Goal: Task Accomplishment & Management: Use online tool/utility

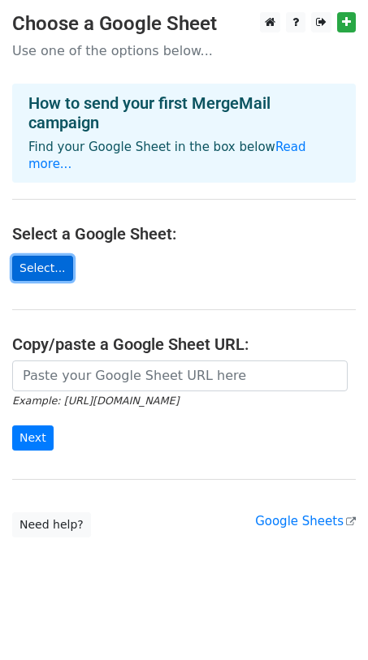
click at [28, 257] on link "Select..." at bounding box center [42, 268] width 61 height 25
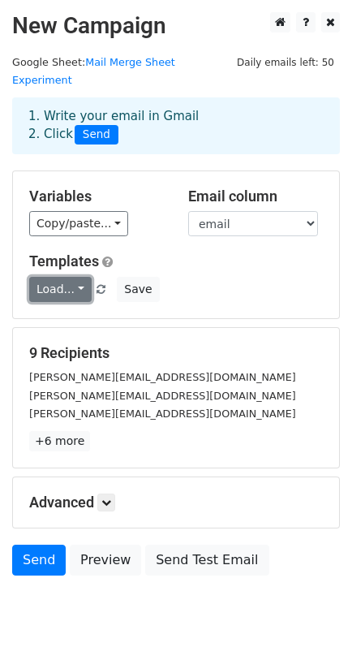
click at [73, 277] on link "Load..." at bounding box center [60, 289] width 63 height 25
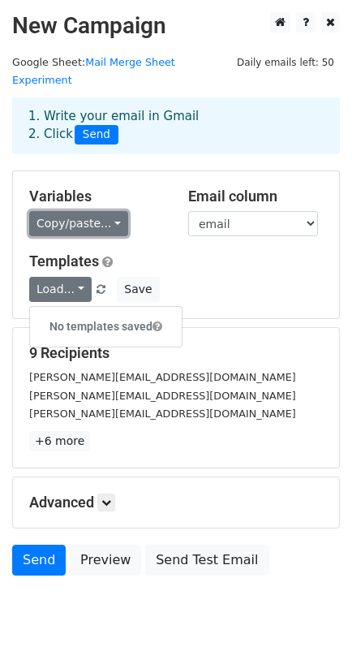
click at [106, 211] on link "Copy/paste..." at bounding box center [78, 223] width 99 height 25
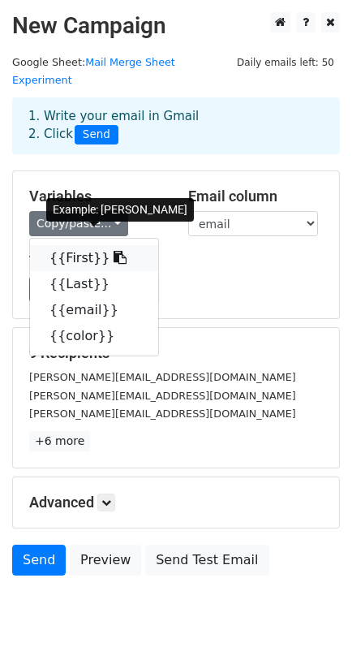
click at [114, 251] on icon at bounding box center [120, 257] width 13 height 13
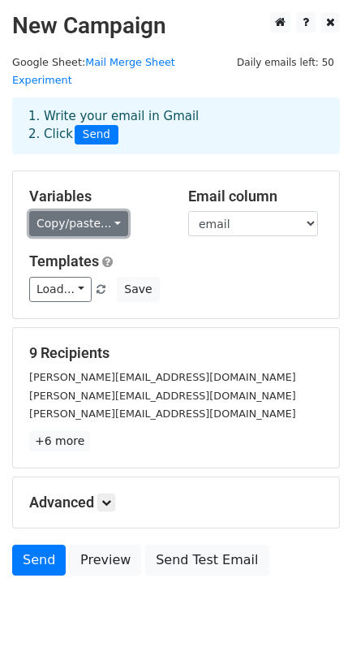
click at [112, 211] on link "Copy/paste..." at bounding box center [78, 223] width 99 height 25
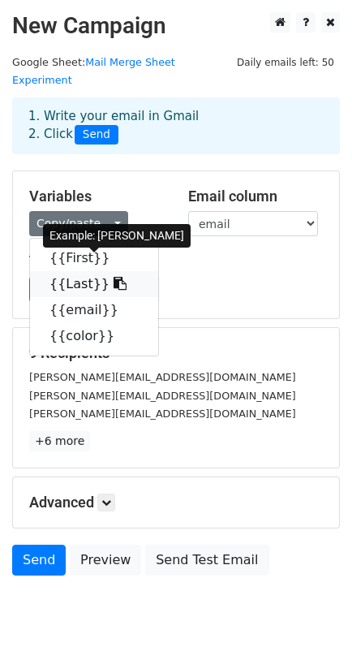
click at [114, 277] on icon at bounding box center [120, 283] width 13 height 13
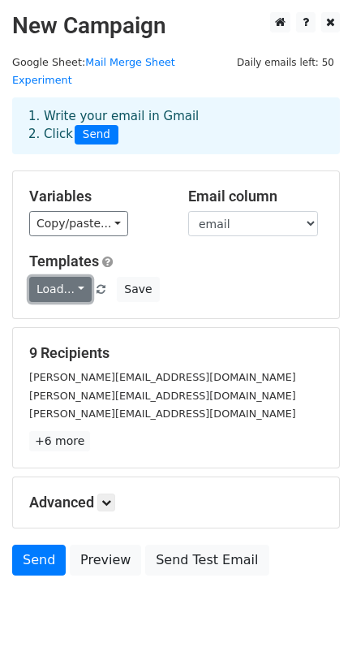
click at [76, 277] on link "Load..." at bounding box center [60, 289] width 63 height 25
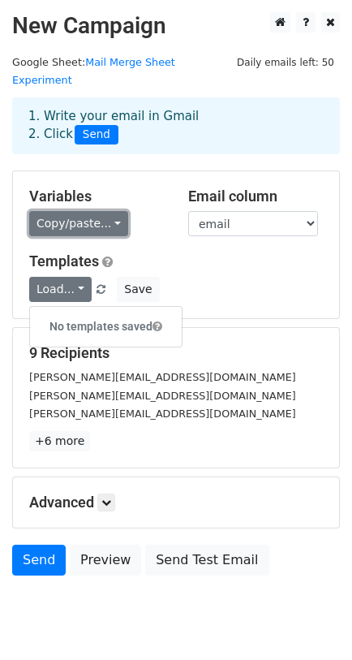
click at [109, 211] on link "Copy/paste..." at bounding box center [78, 223] width 99 height 25
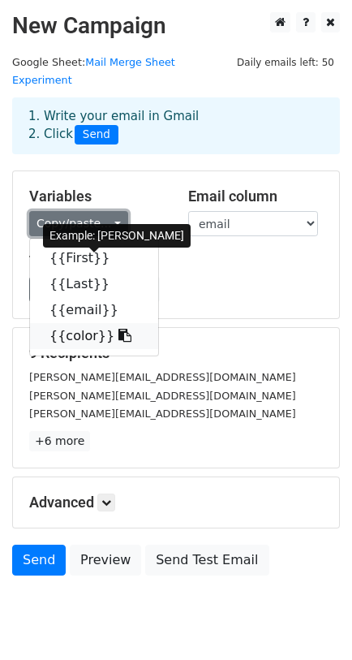
scroll to position [35, 0]
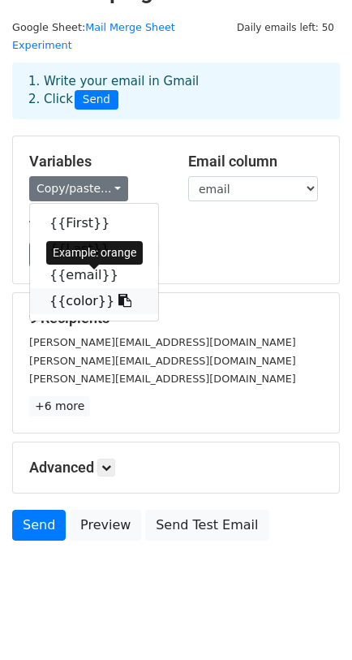
click at [66, 288] on link "{{color}}" at bounding box center [94, 301] width 128 height 26
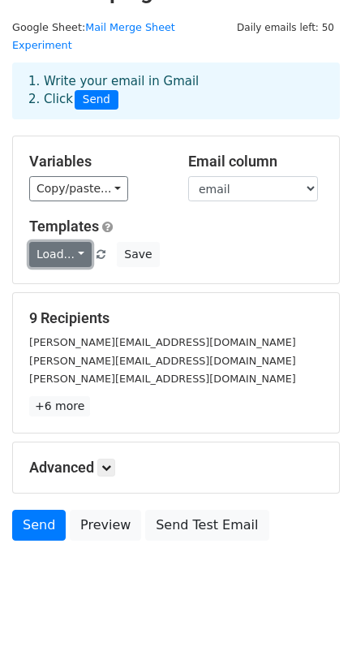
click at [76, 242] on link "Load..." at bounding box center [60, 254] width 63 height 25
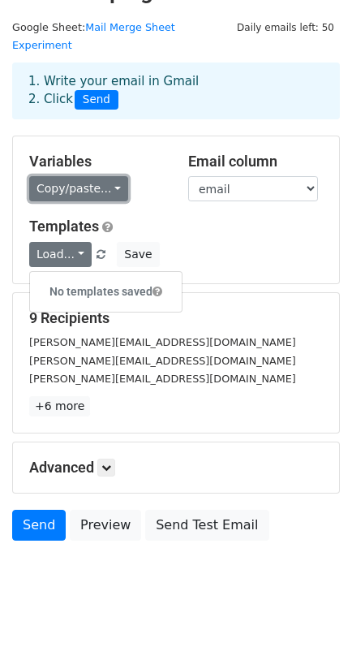
click at [110, 176] on link "Copy/paste..." at bounding box center [78, 188] width 99 height 25
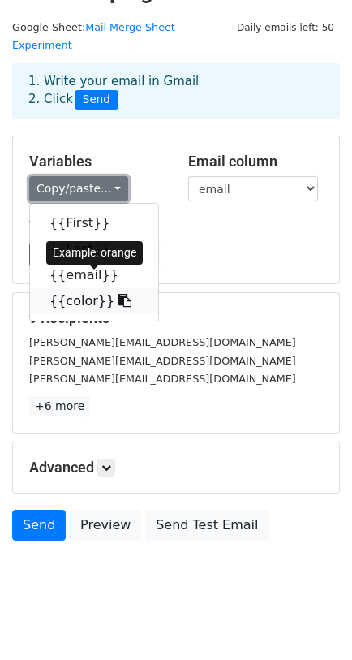
scroll to position [0, 0]
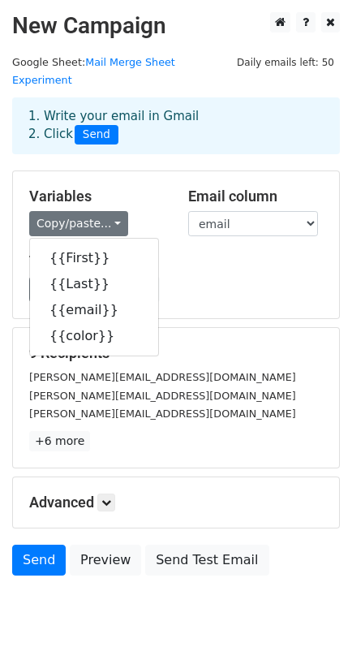
click at [249, 253] on div "Templates Load... No templates saved Save" at bounding box center [176, 278] width 318 height 50
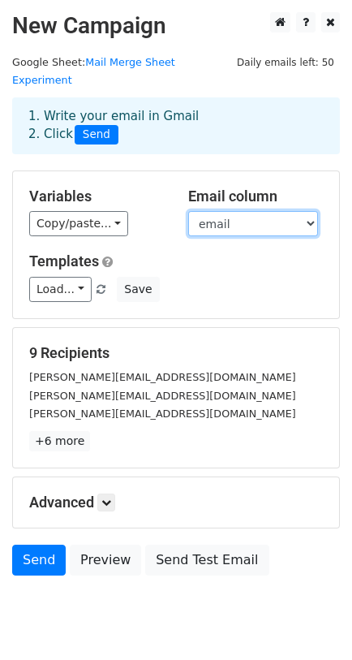
click at [309, 211] on select "First Last email color" at bounding box center [253, 223] width 130 height 25
click at [188, 211] on select "First Last email color" at bounding box center [253, 223] width 130 height 25
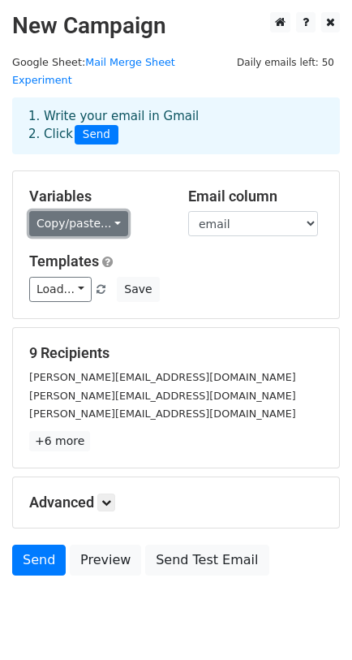
click at [109, 211] on link "Copy/paste..." at bounding box center [78, 223] width 99 height 25
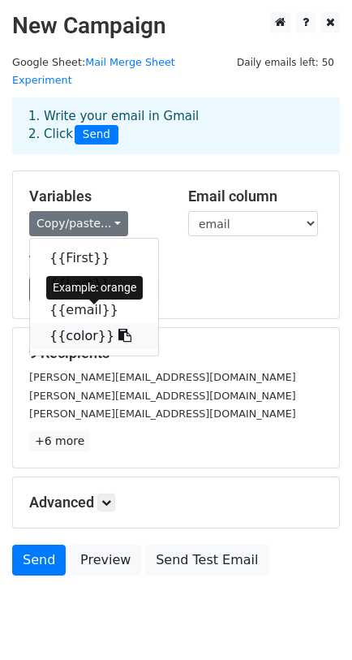
click at [76, 323] on link "{{color}}" at bounding box center [94, 336] width 128 height 26
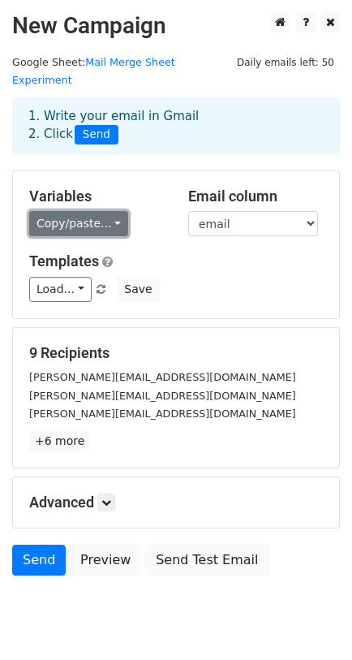
click at [105, 211] on link "Copy/paste..." at bounding box center [78, 223] width 99 height 25
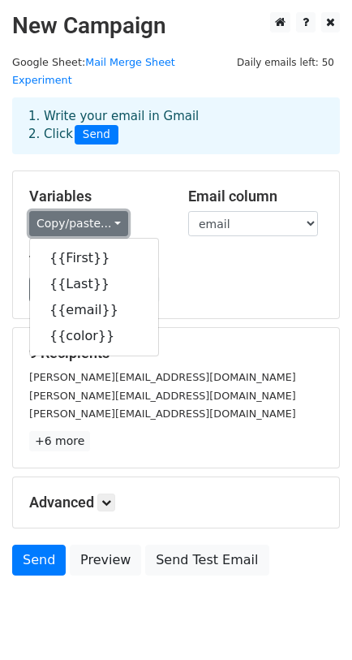
click at [80, 211] on link "Copy/paste..." at bounding box center [78, 223] width 99 height 25
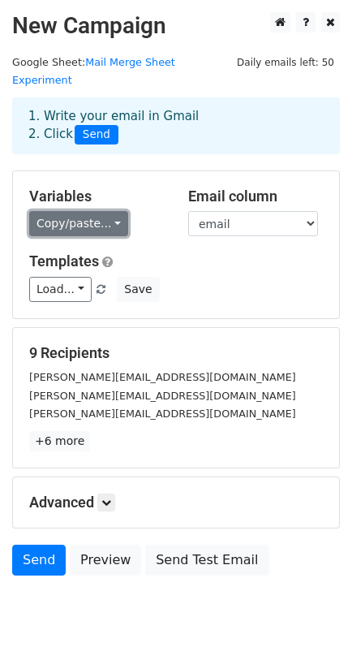
click at [106, 211] on link "Copy/paste..." at bounding box center [78, 223] width 99 height 25
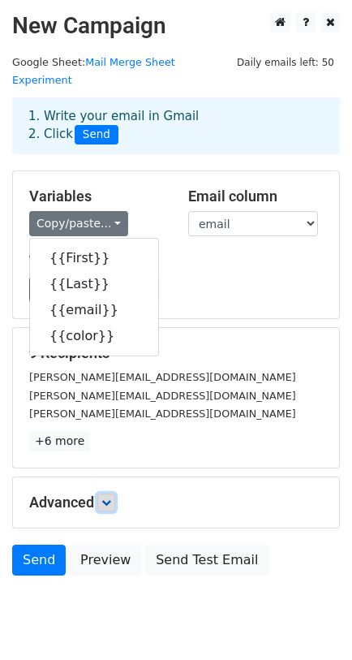
click at [106, 498] on icon at bounding box center [107, 503] width 10 height 10
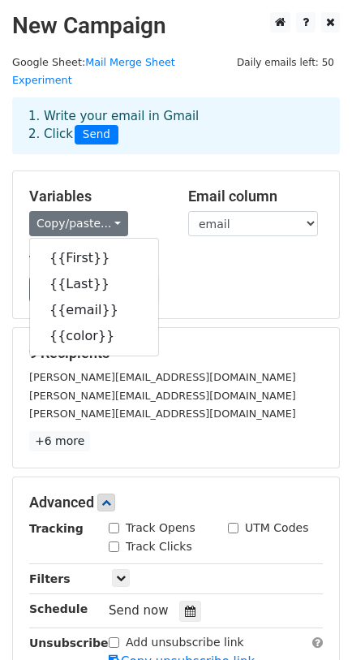
click at [197, 277] on div "Load... No templates saved Save" at bounding box center [176, 289] width 318 height 25
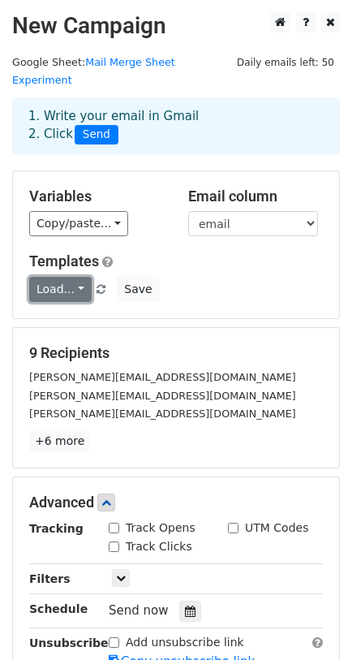
click at [74, 277] on link "Load..." at bounding box center [60, 289] width 63 height 25
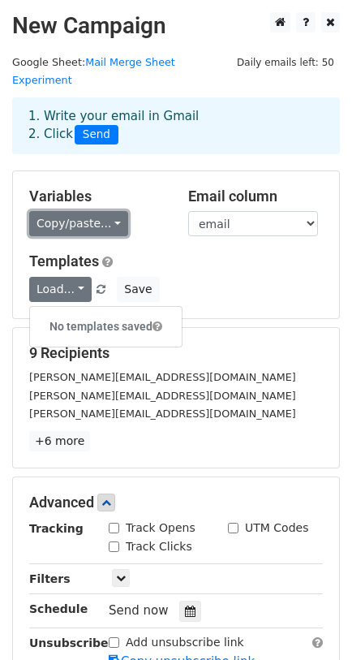
click at [102, 211] on link "Copy/paste..." at bounding box center [78, 223] width 99 height 25
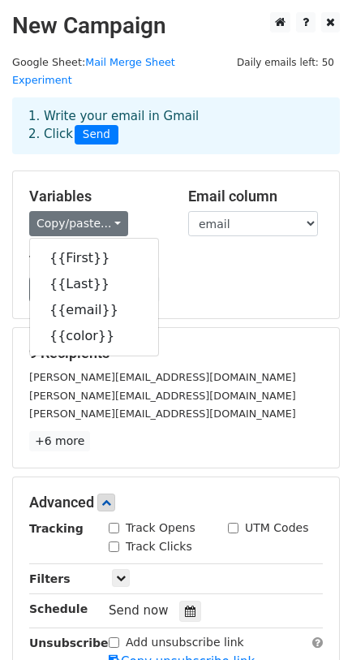
click at [220, 253] on div "Templates Load... No templates saved Save" at bounding box center [176, 278] width 318 height 50
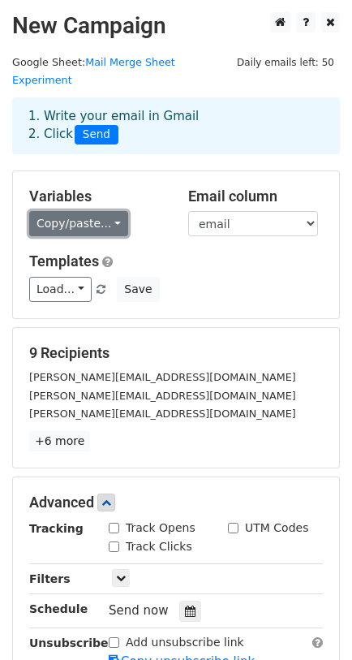
click at [109, 211] on link "Copy/paste..." at bounding box center [78, 223] width 99 height 25
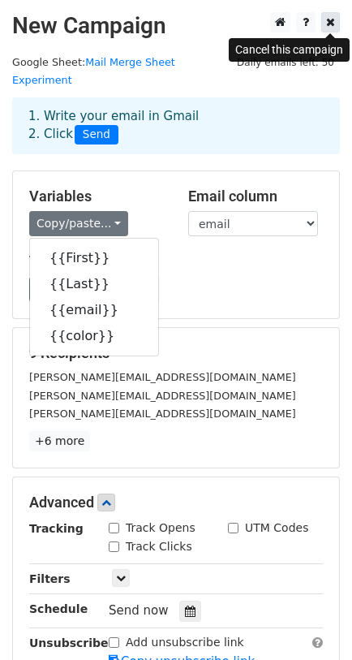
click at [326, 19] on link at bounding box center [331, 22] width 19 height 20
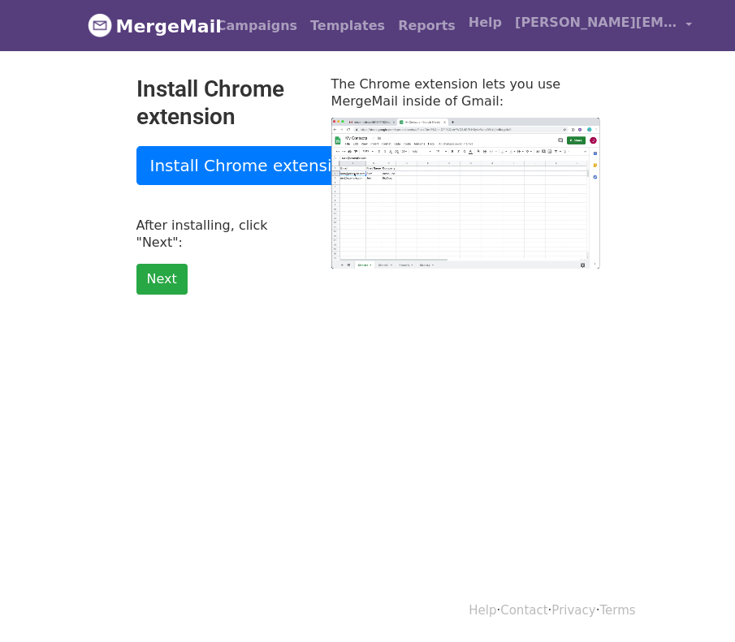
type input "89.83"
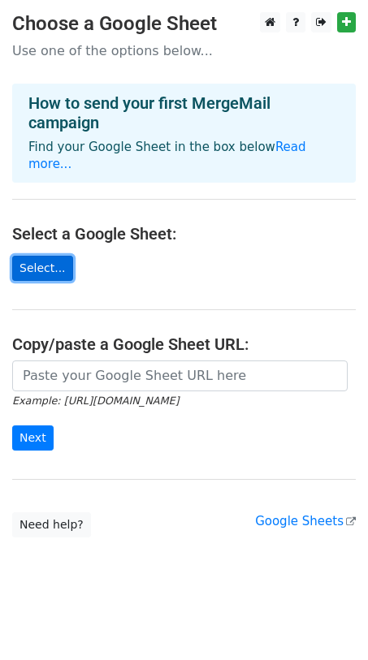
click at [41, 256] on link "Select..." at bounding box center [42, 268] width 61 height 25
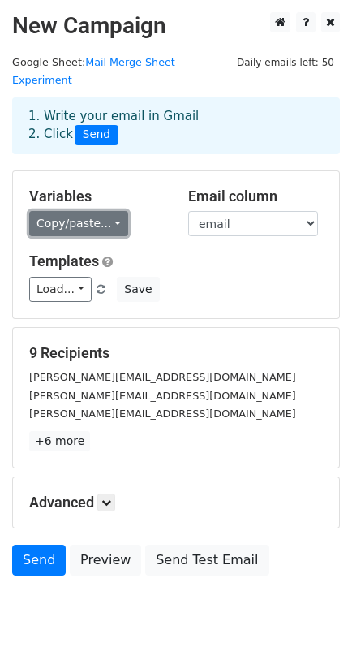
click at [108, 211] on link "Copy/paste..." at bounding box center [78, 223] width 99 height 25
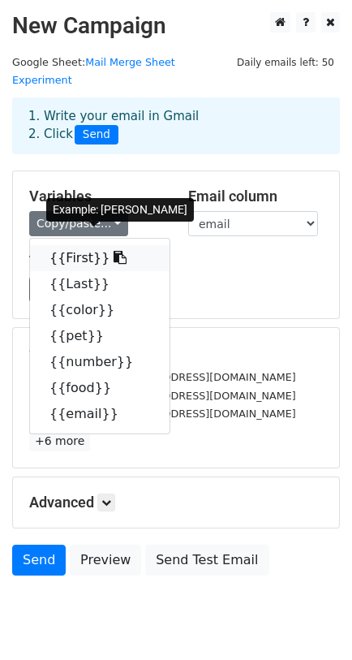
click at [114, 251] on icon at bounding box center [120, 257] width 13 height 13
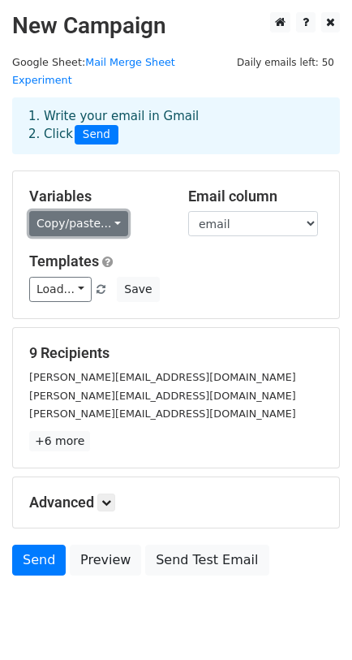
click at [102, 211] on link "Copy/paste..." at bounding box center [78, 223] width 99 height 25
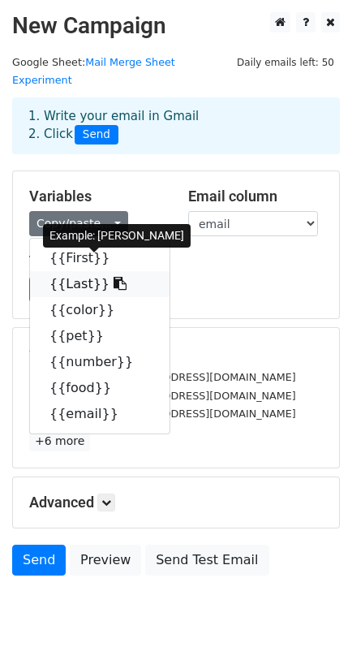
click at [75, 271] on link "{{Last}}" at bounding box center [100, 284] width 140 height 26
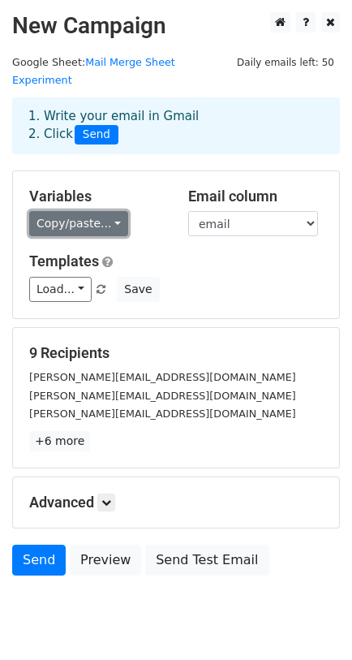
click at [110, 211] on link "Copy/paste..." at bounding box center [78, 223] width 99 height 25
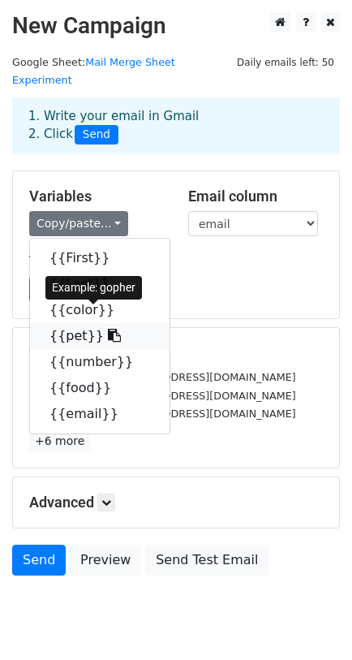
click at [75, 323] on link "{{pet}}" at bounding box center [100, 336] width 140 height 26
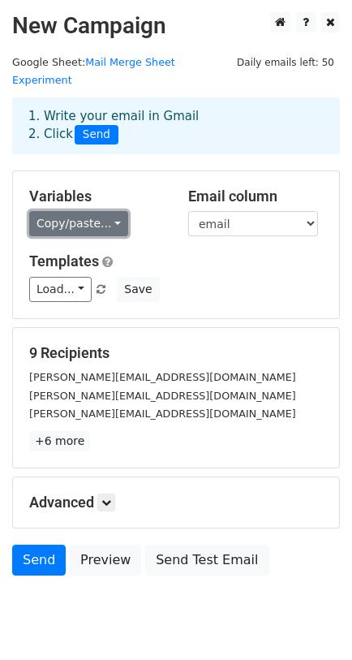
click at [111, 211] on link "Copy/paste..." at bounding box center [78, 223] width 99 height 25
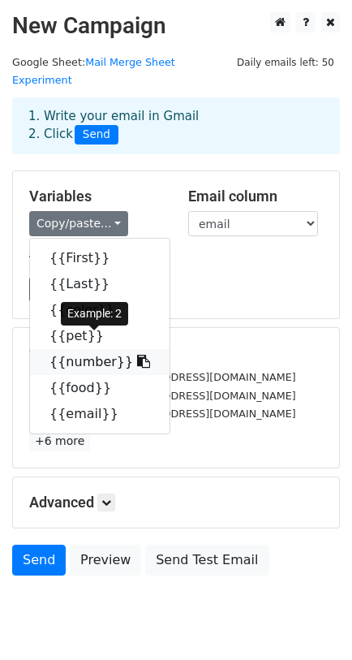
click at [65, 349] on link "{{number}}" at bounding box center [100, 362] width 140 height 26
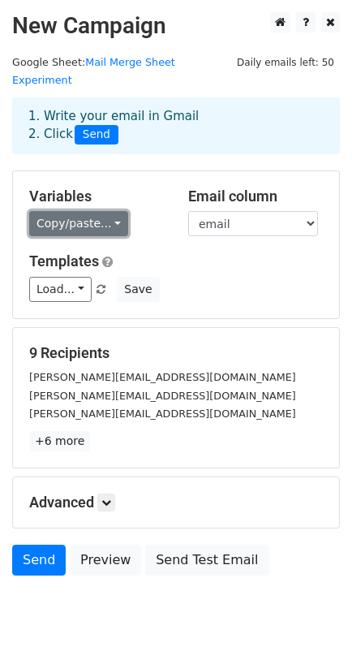
click at [91, 211] on link "Copy/paste..." at bounding box center [78, 223] width 99 height 25
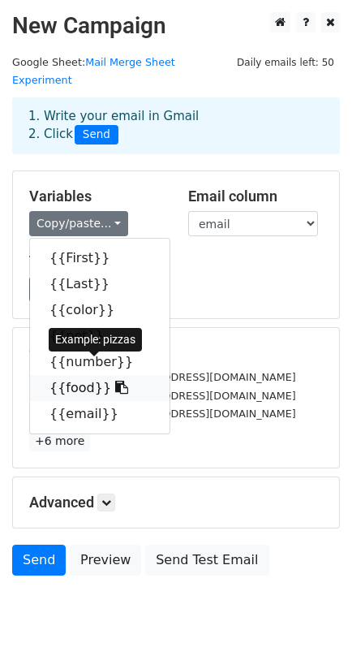
click at [68, 375] on link "{{food}}" at bounding box center [100, 388] width 140 height 26
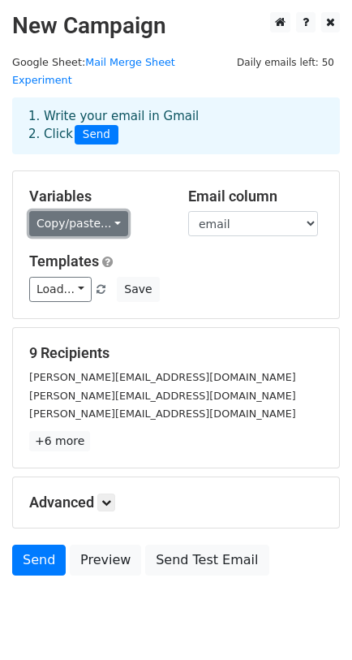
click at [102, 211] on link "Copy/paste..." at bounding box center [78, 223] width 99 height 25
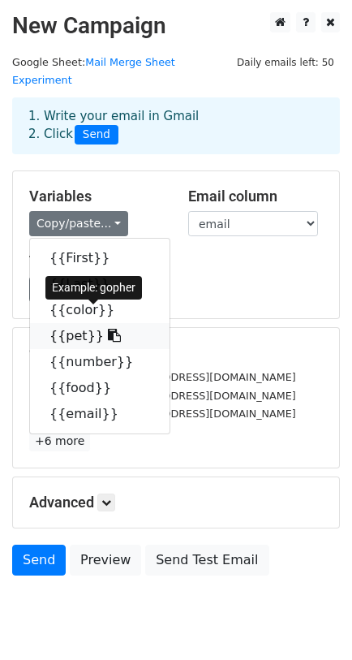
click at [66, 323] on link "{{pet}}" at bounding box center [100, 336] width 140 height 26
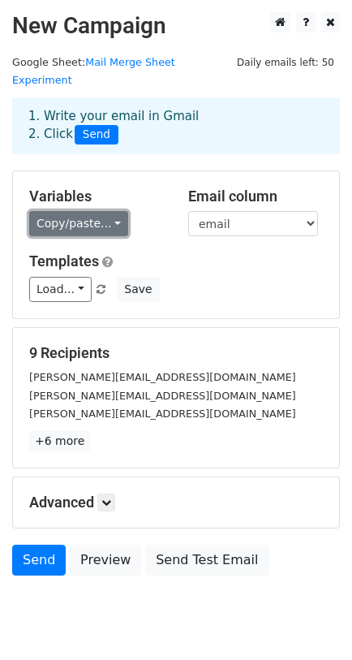
click at [115, 211] on link "Copy/paste..." at bounding box center [78, 223] width 99 height 25
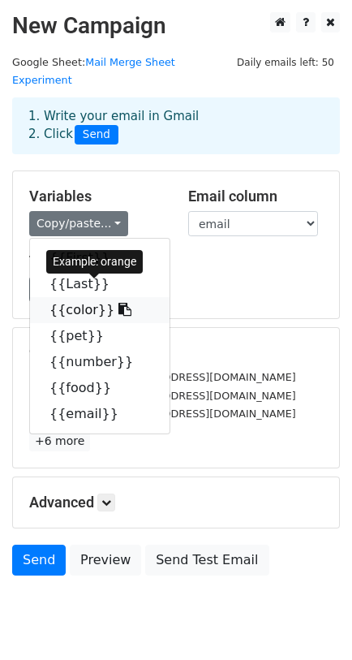
click at [71, 300] on link "{{color}}" at bounding box center [100, 310] width 140 height 26
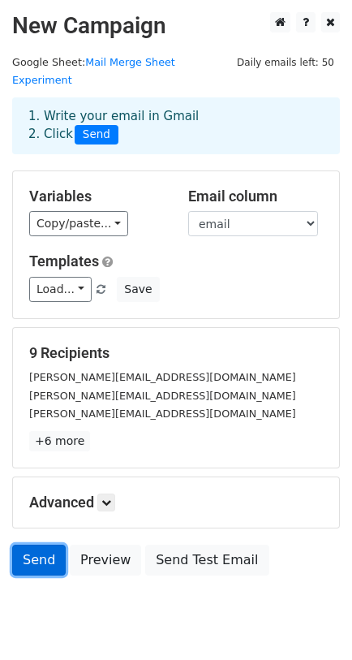
click at [25, 545] on link "Send" at bounding box center [39, 560] width 54 height 31
